Goal: Complete application form

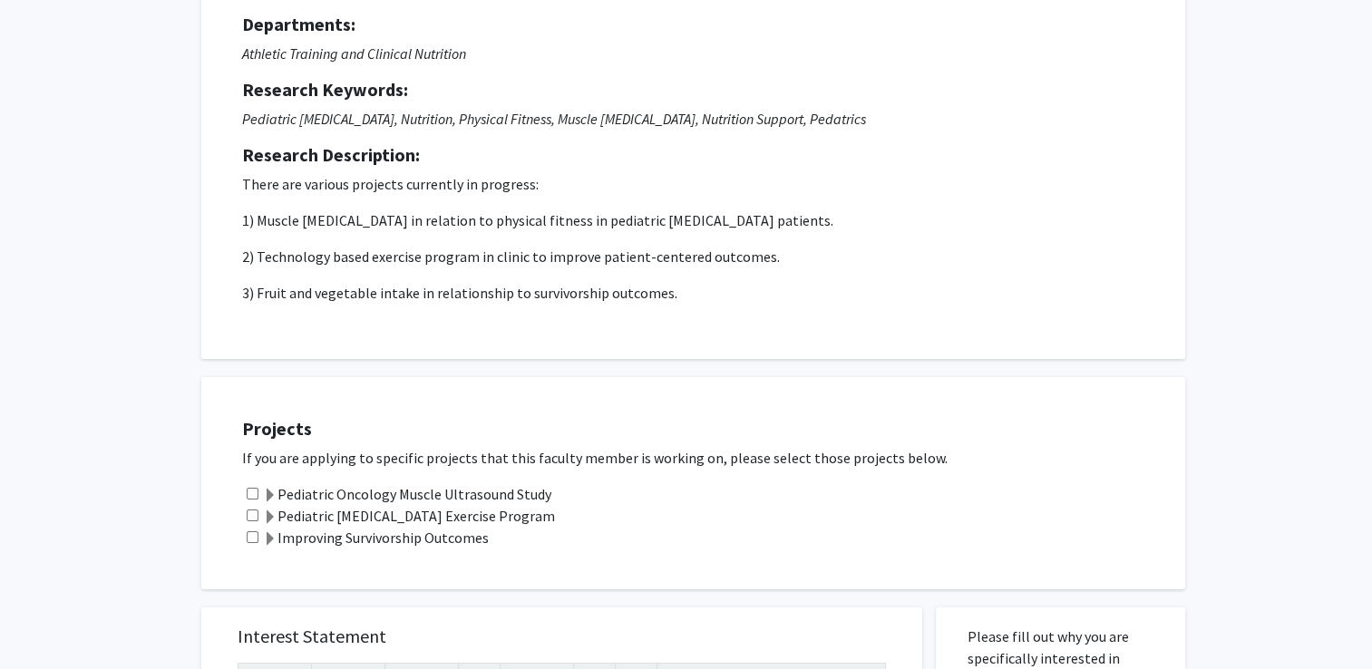
scroll to position [363, 0]
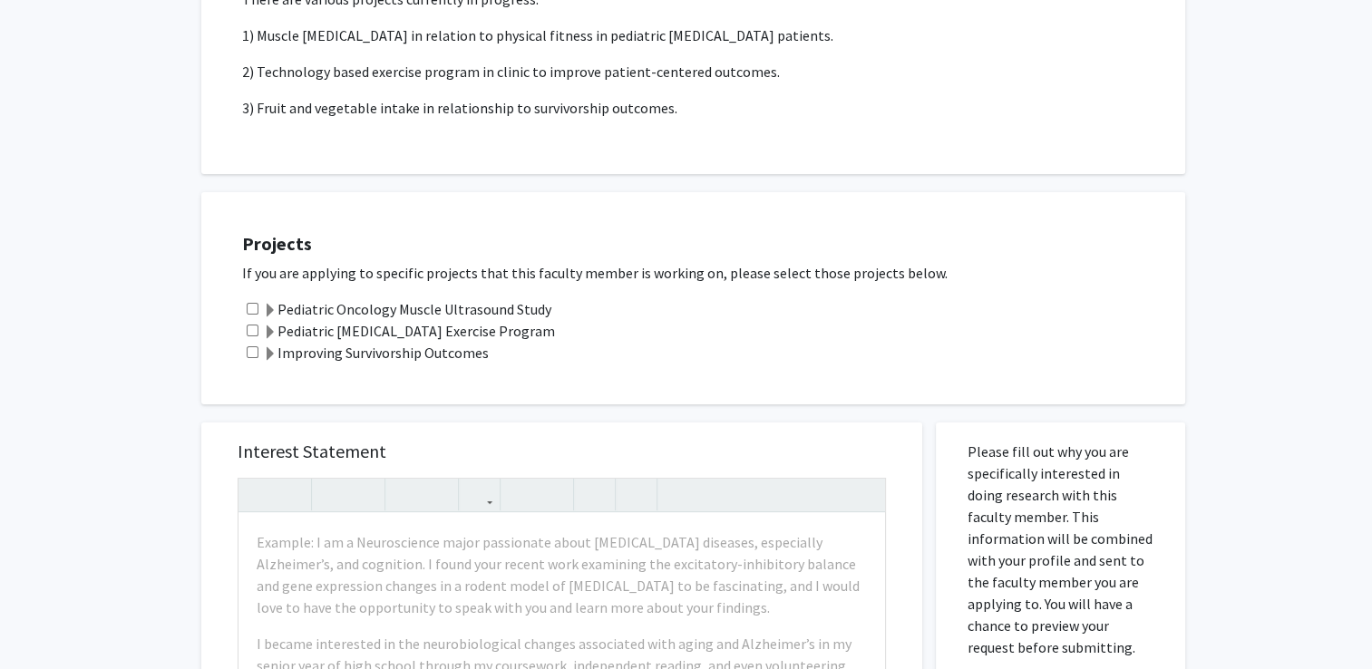
click at [250, 306] on input "checkbox" at bounding box center [253, 309] width 12 height 12
checkbox input "true"
click at [257, 328] on input "checkbox" at bounding box center [253, 331] width 12 height 12
checkbox input "true"
click at [257, 340] on div "Pediatric [MEDICAL_DATA] Exercise Program" at bounding box center [704, 331] width 925 height 22
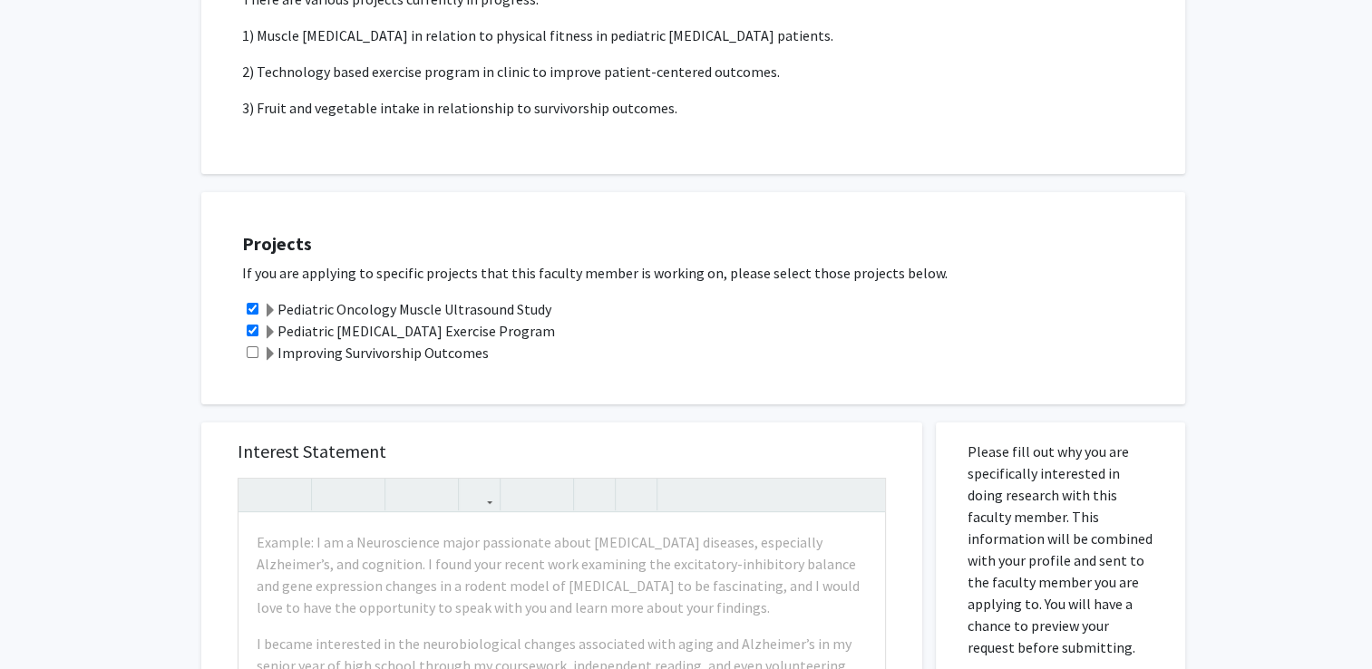
click at [258, 347] on div "Improving Survivorship Outcomes" at bounding box center [704, 353] width 925 height 22
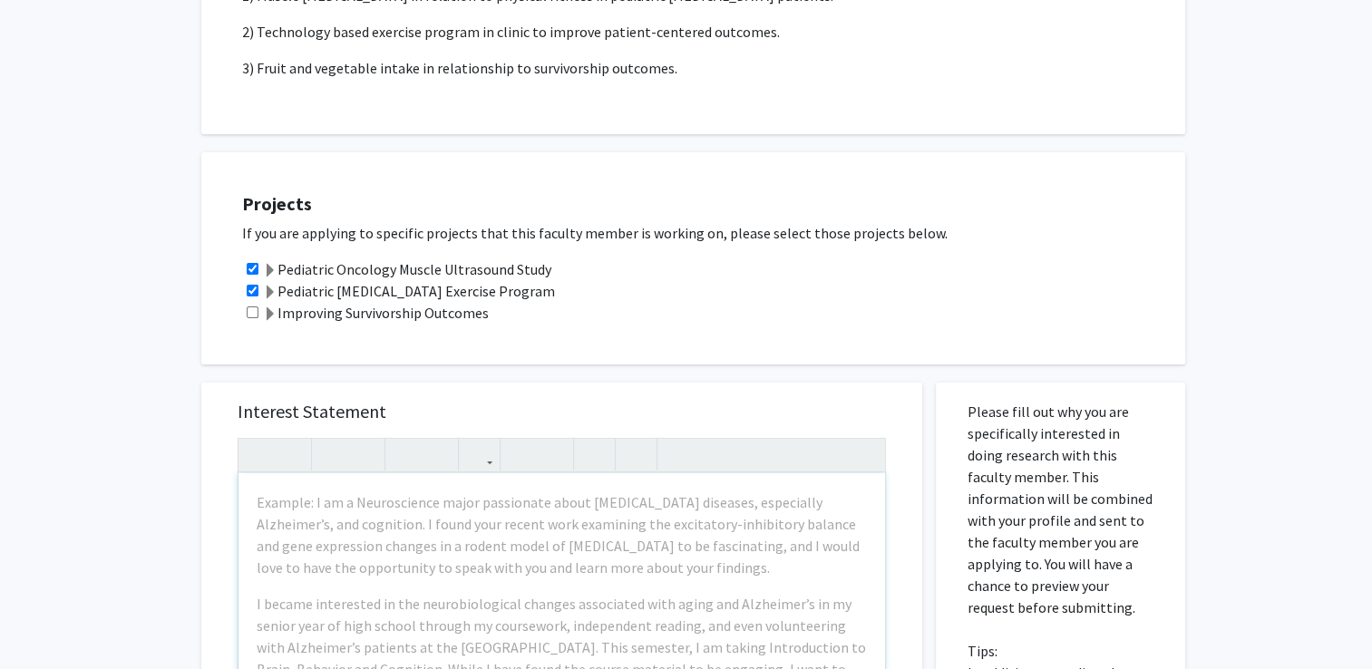
scroll to position [453, 0]
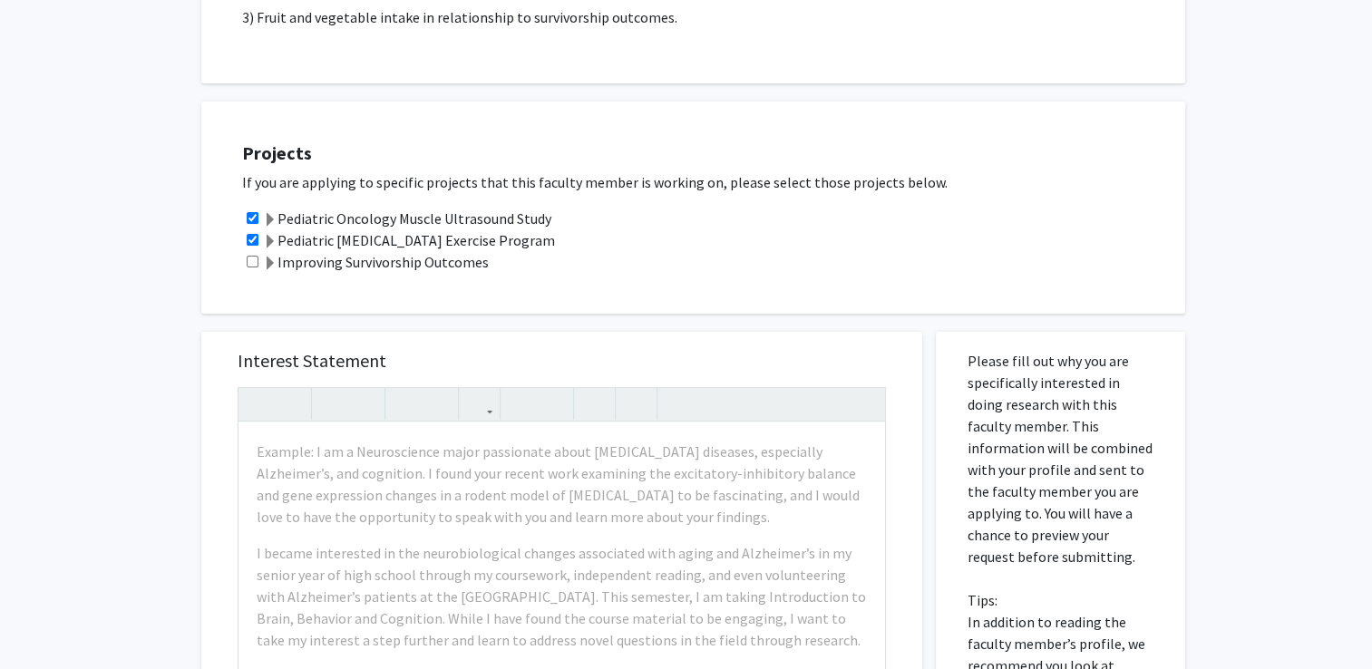
click at [248, 258] on input "checkbox" at bounding box center [253, 262] width 12 height 12
checkbox input "true"
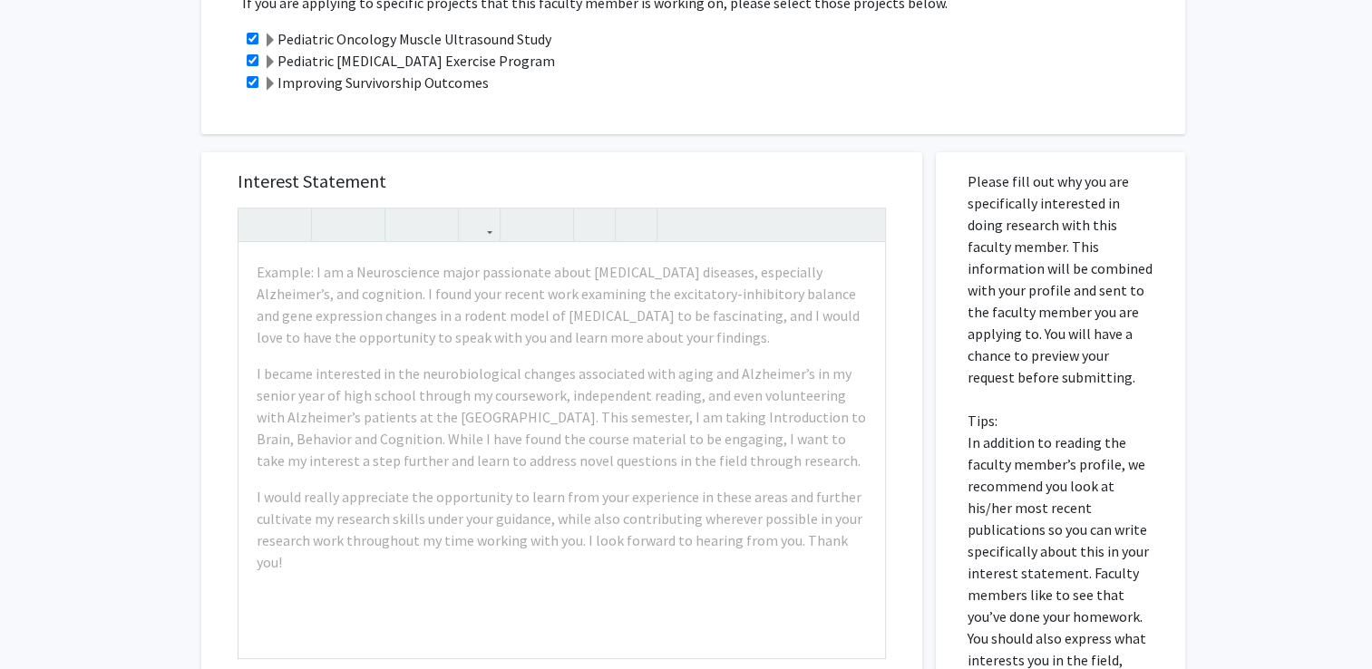
scroll to position [635, 0]
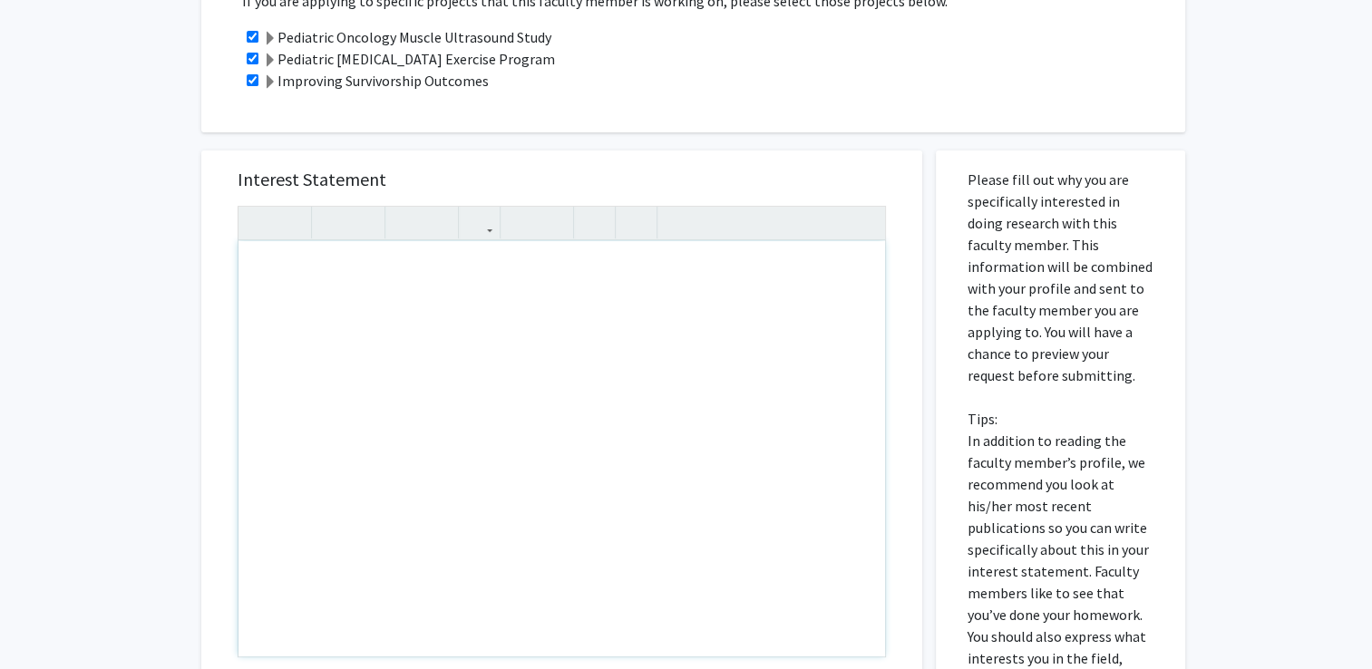
type textarea "R"
type textarea "To per"
type textarea "I"
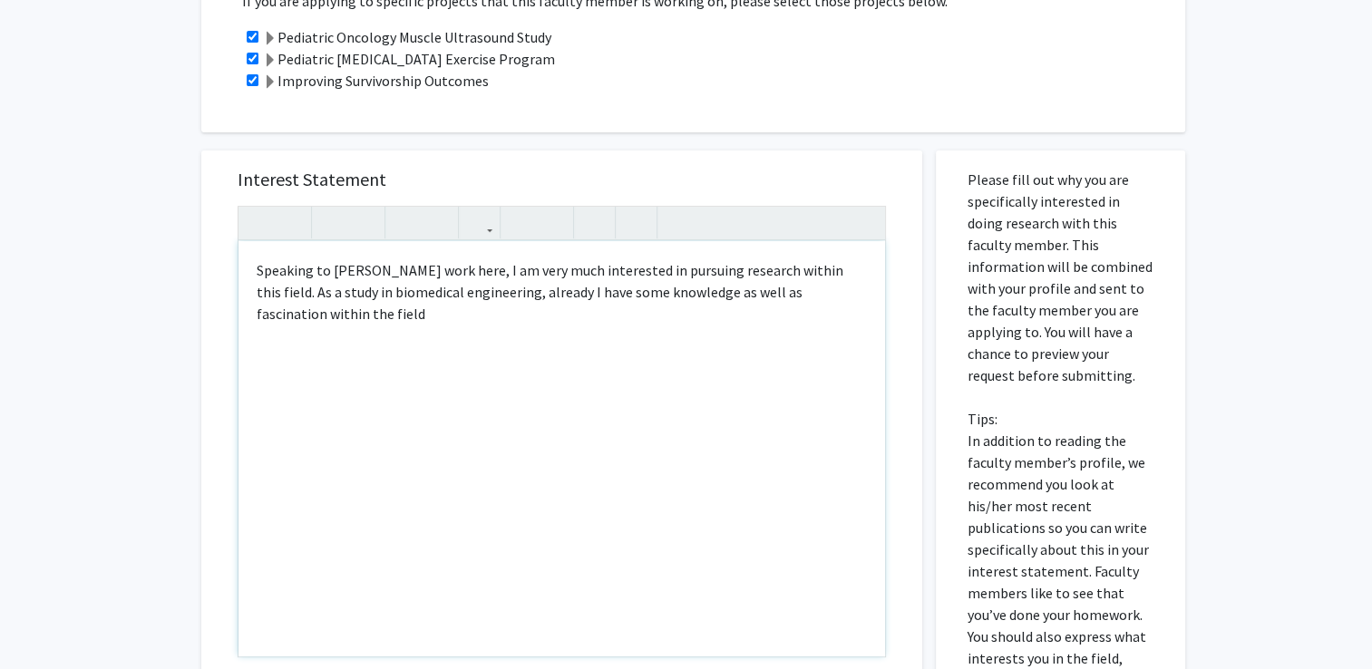
click at [280, 297] on div "Speaking to [PERSON_NAME] work here, I am very much interested in pursuing rese…" at bounding box center [561, 448] width 646 height 415
click at [343, 321] on div "Speaking to [PERSON_NAME] work here, I am very much interested in pursuing rese…" at bounding box center [561, 448] width 646 height 415
click at [835, 291] on div "Speaking to [PERSON_NAME] work here, I am very much interested in pursuing rese…" at bounding box center [561, 448] width 646 height 415
click at [841, 294] on div "Speaking to [PERSON_NAME] work here, I am very much interested in pursuing rese…" at bounding box center [561, 448] width 646 height 415
click at [518, 325] on div "Speaking to [PERSON_NAME] work here, I am very much interested in pursuing rese…" at bounding box center [561, 448] width 646 height 415
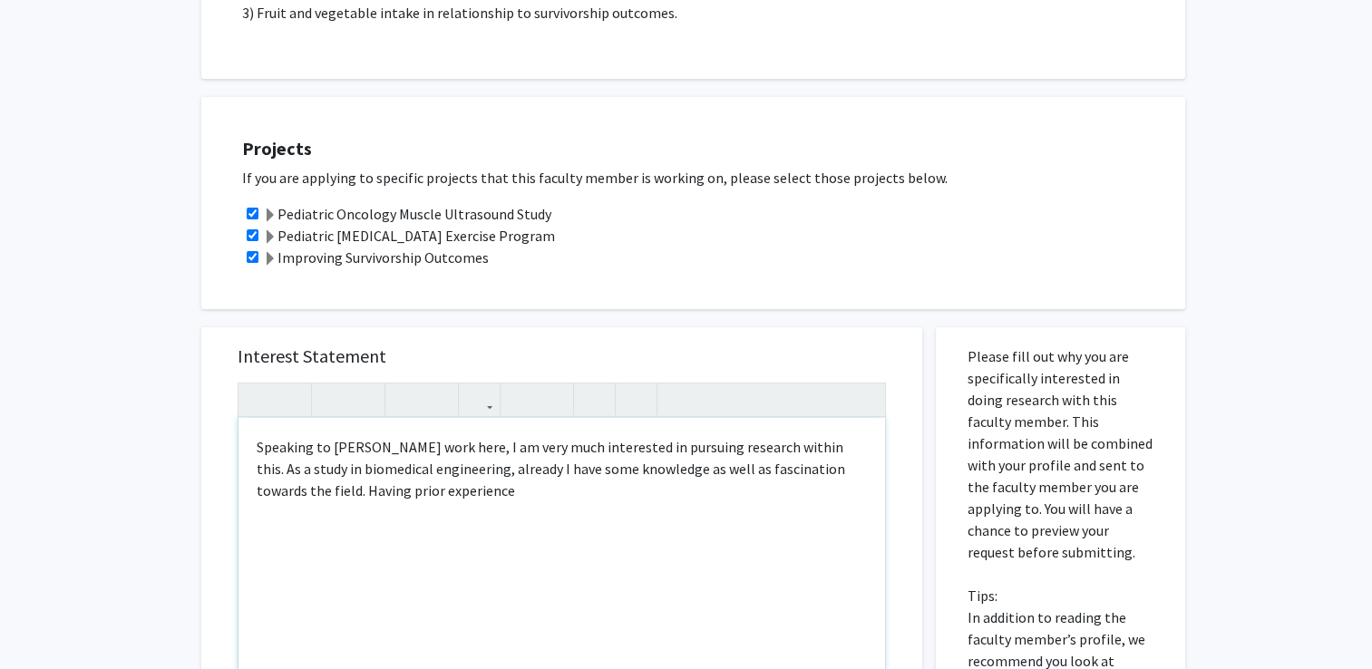
scroll to position [544, 0]
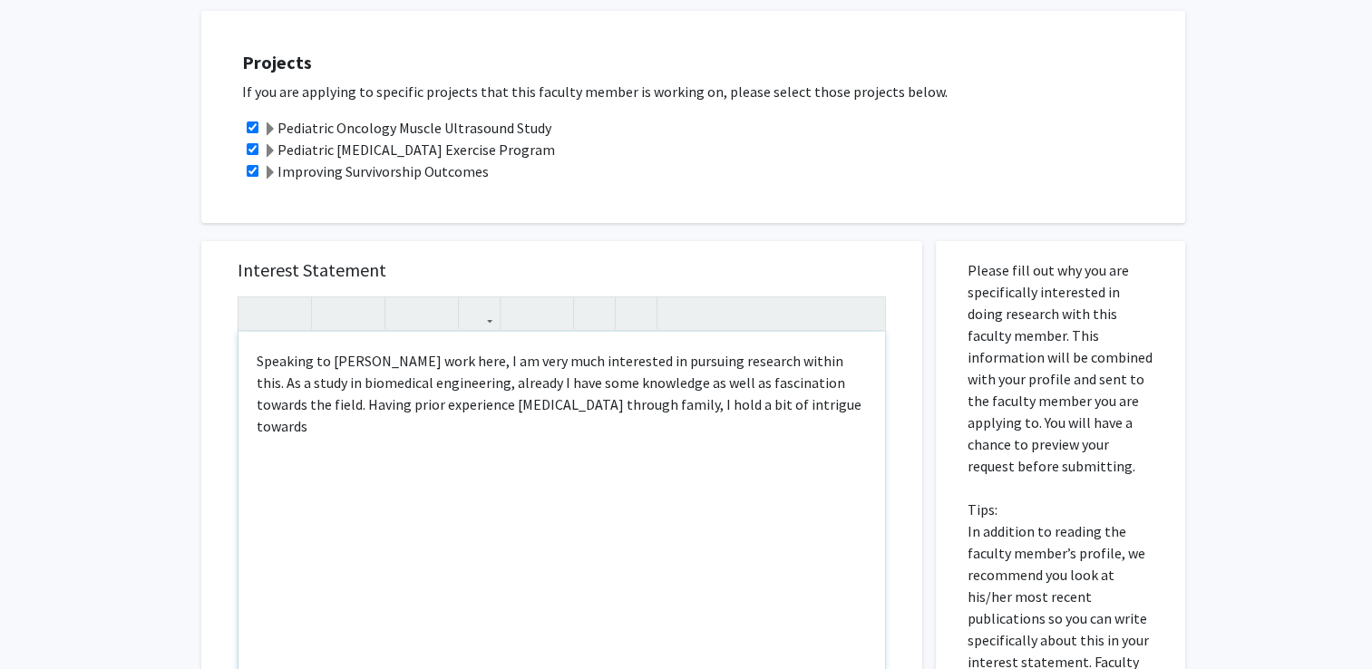
click at [311, 404] on div "Speaking to [PERSON_NAME] work here, I am very much interested in pursuing rese…" at bounding box center [561, 539] width 646 height 415
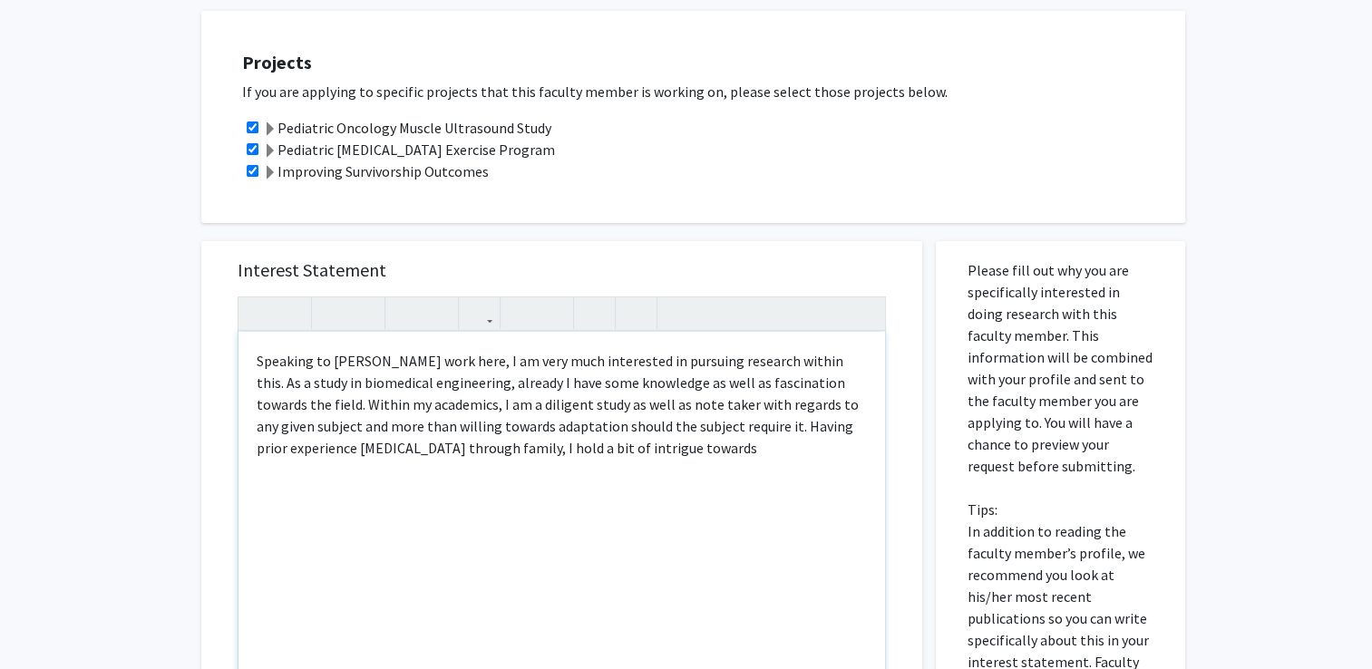
click at [312, 406] on div "Speaking to [PERSON_NAME] work here, I am very much interested in pursuing rese…" at bounding box center [561, 539] width 646 height 415
click at [794, 451] on div "Speaking to [PERSON_NAME] work here, I am very much interested in pursuing rese…" at bounding box center [561, 539] width 646 height 415
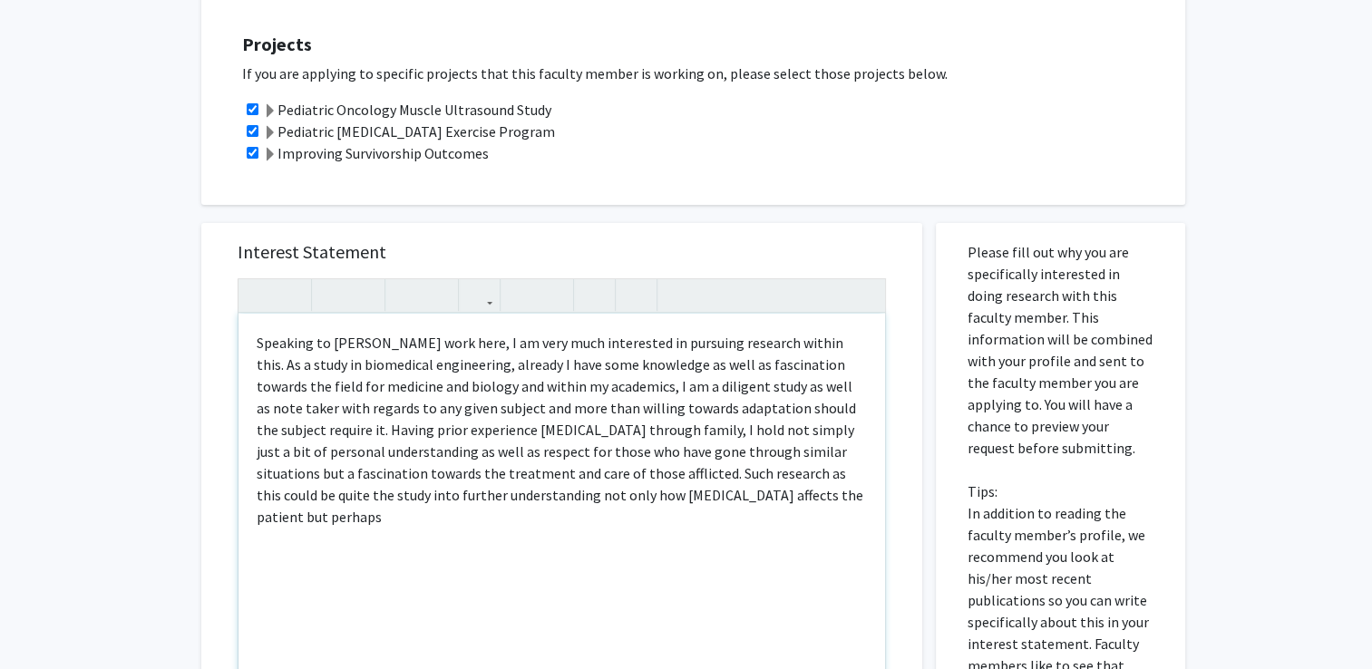
scroll to position [740, 0]
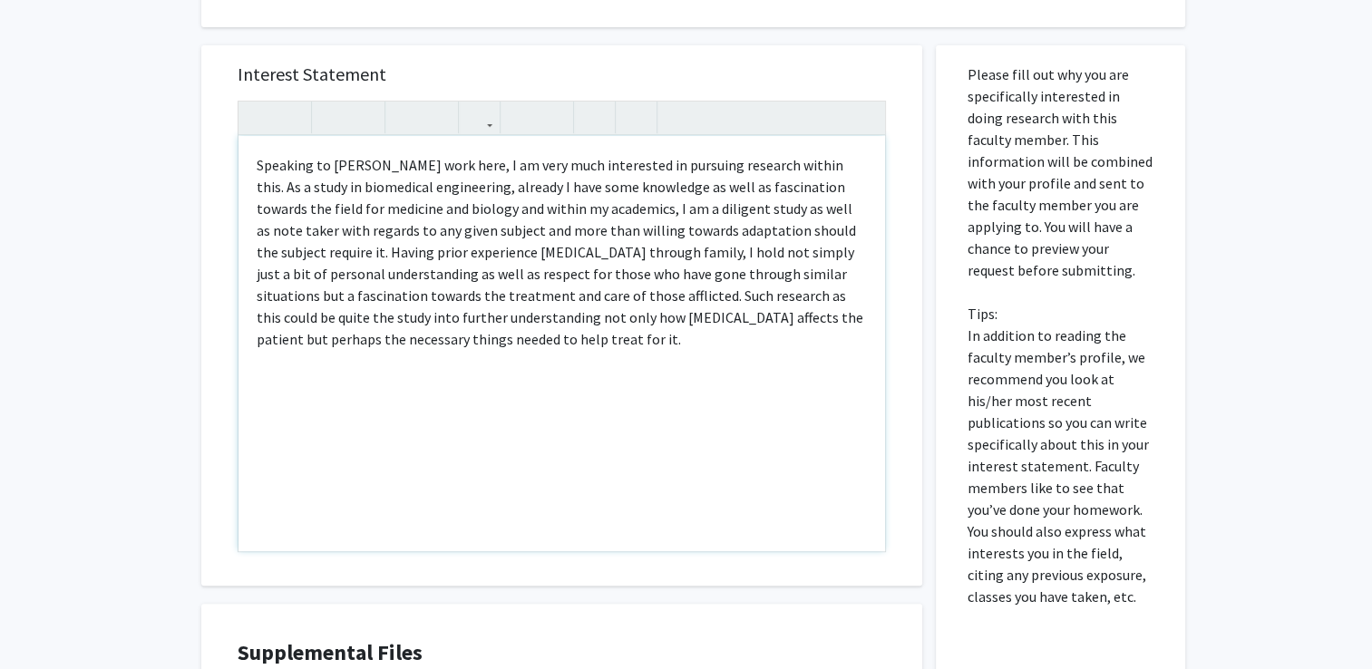
type textarea "Speaking to [PERSON_NAME] work here, I am very much interested in pursuing rese…"
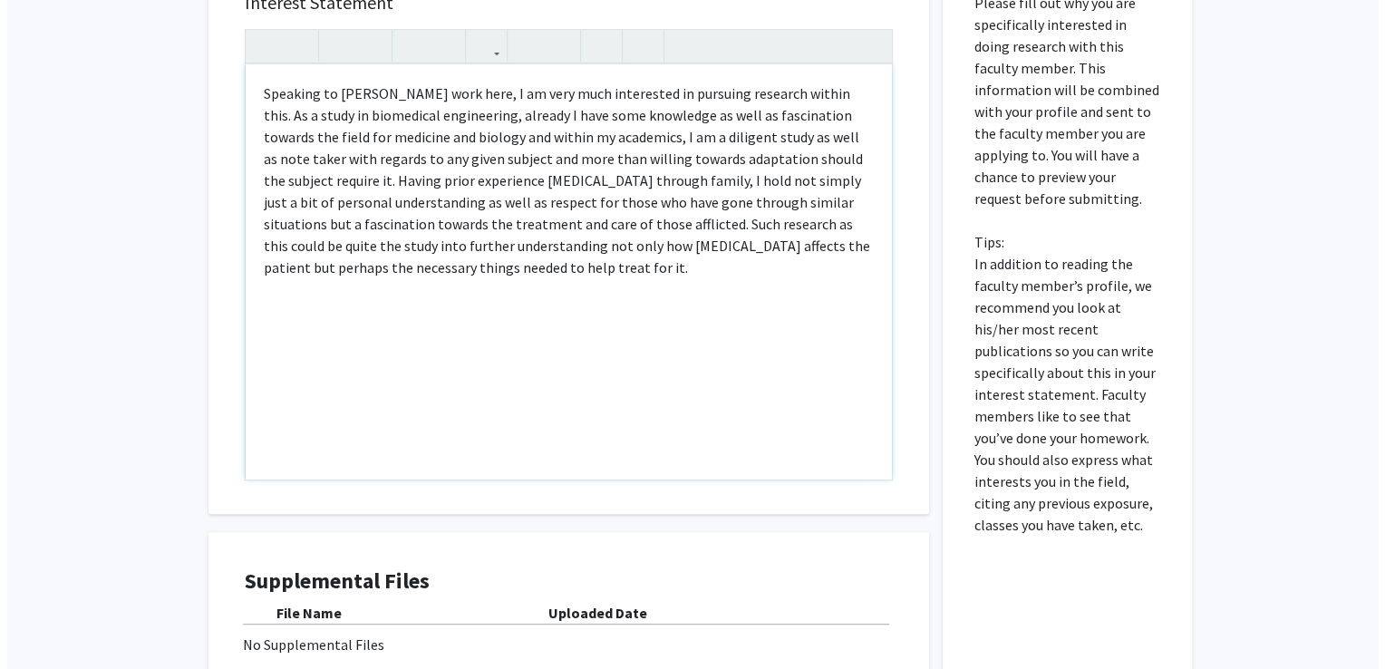
scroll to position [1012, 0]
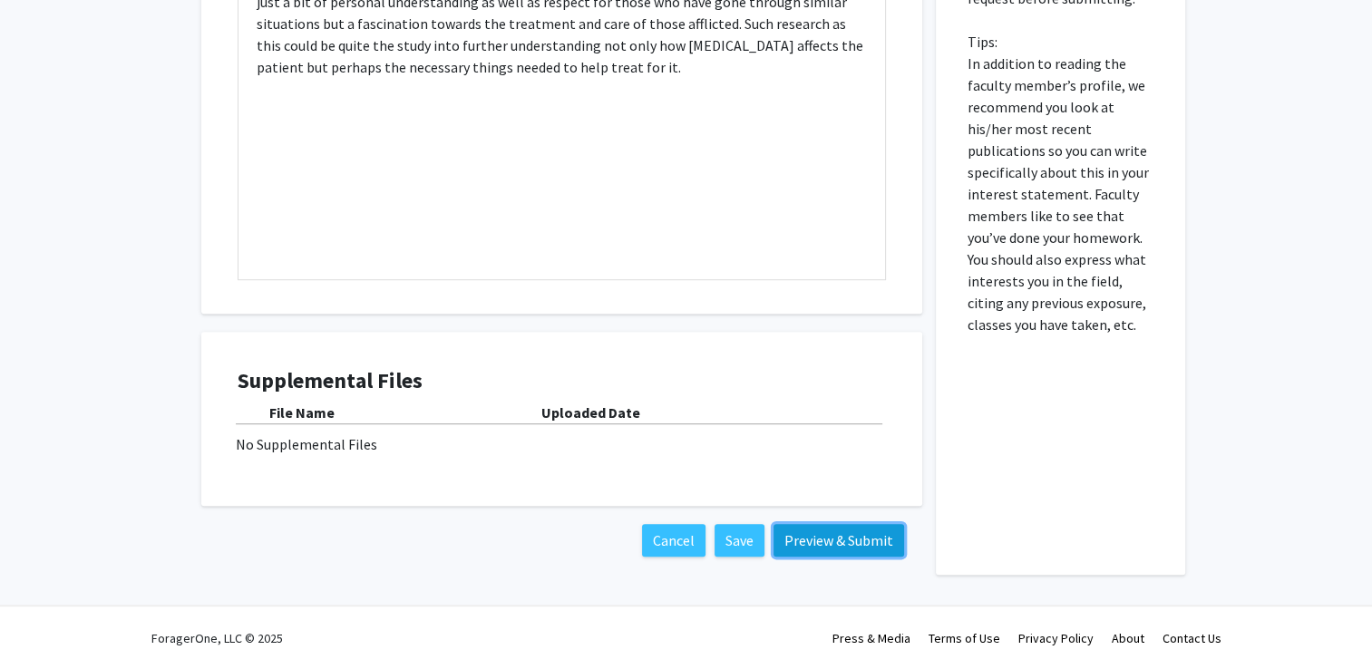
click at [823, 539] on button "Preview & Submit" at bounding box center [838, 540] width 131 height 33
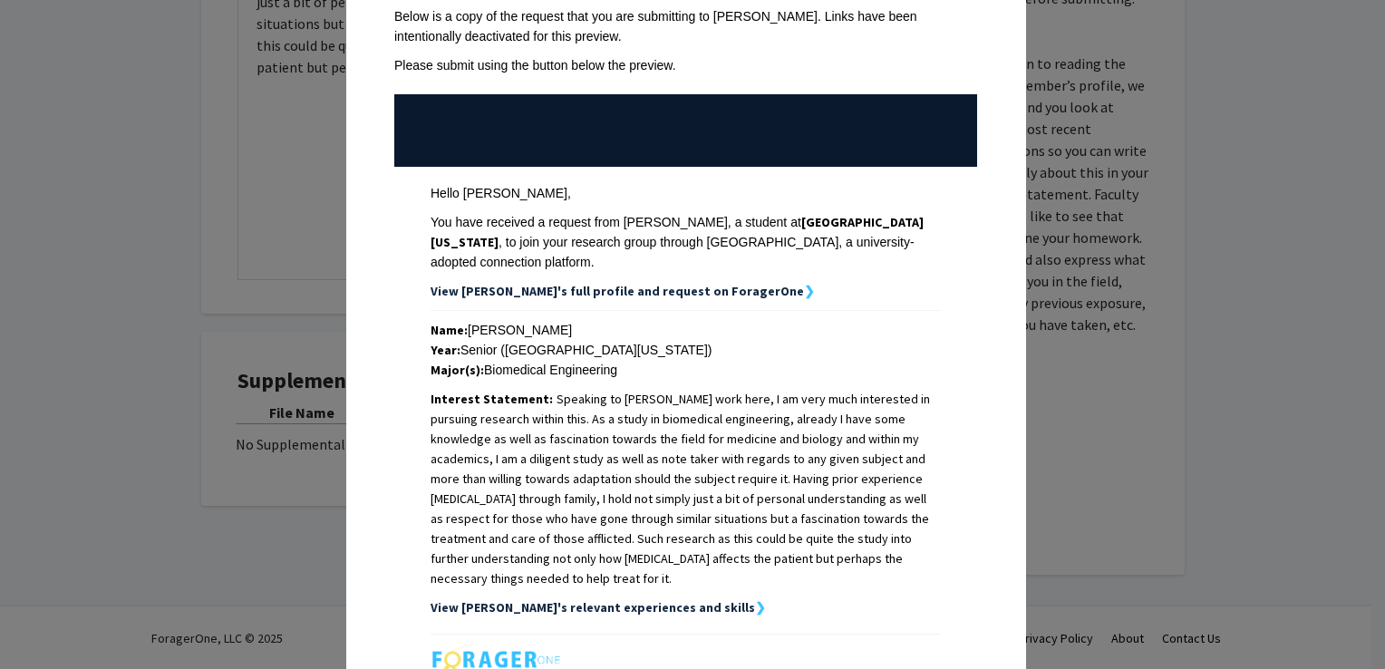
scroll to position [326, 0]
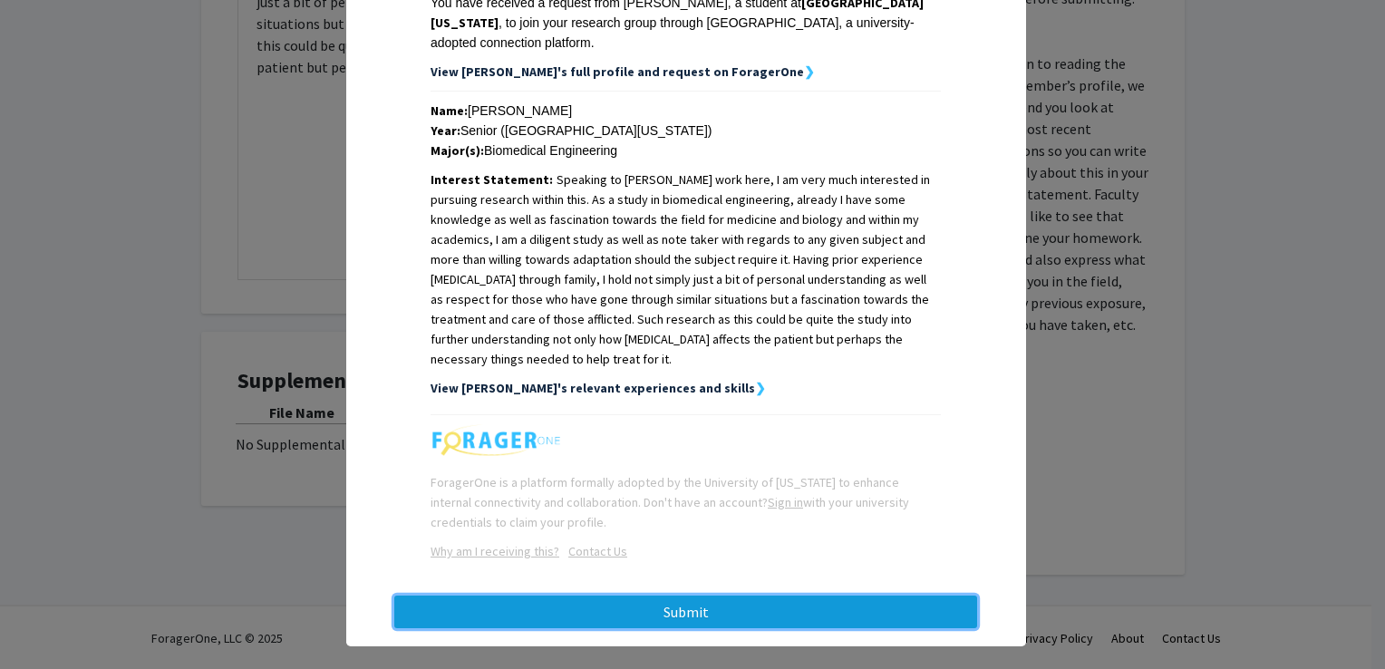
click at [772, 596] on button "Submit" at bounding box center [685, 612] width 583 height 33
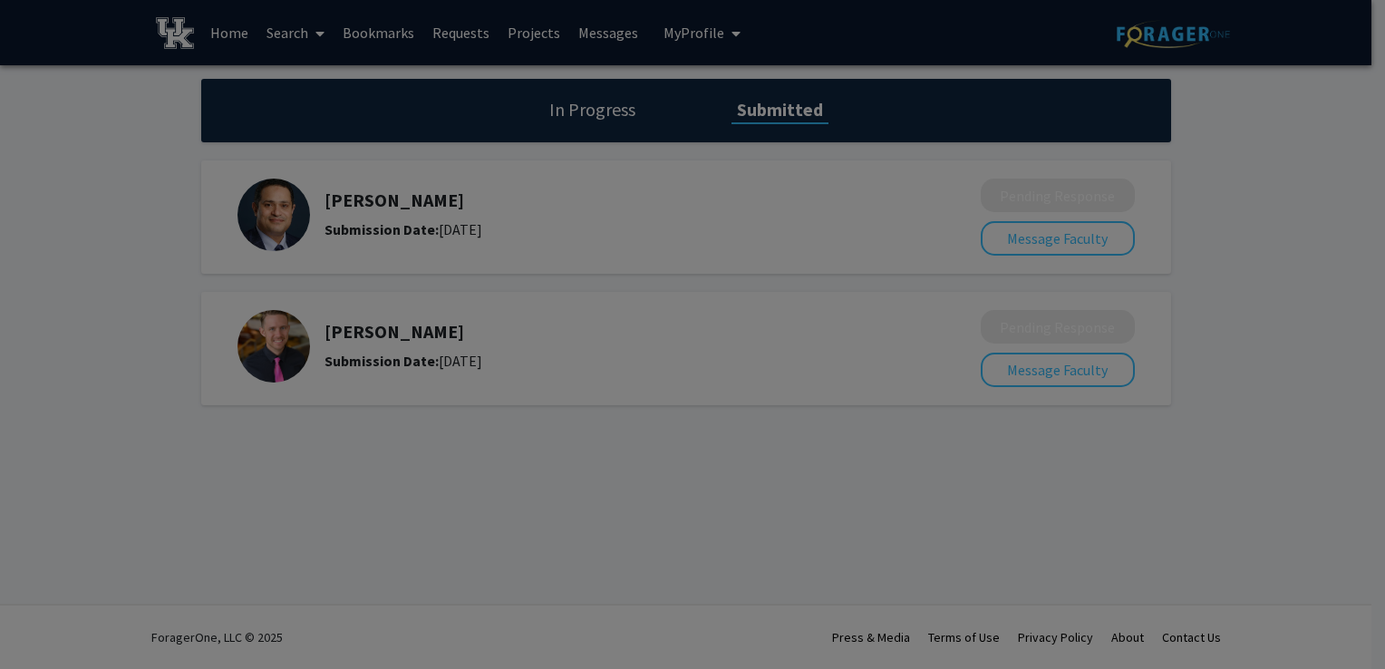
click at [1182, 406] on div at bounding box center [692, 334] width 1385 height 669
